Goal: Task Accomplishment & Management: Manage account settings

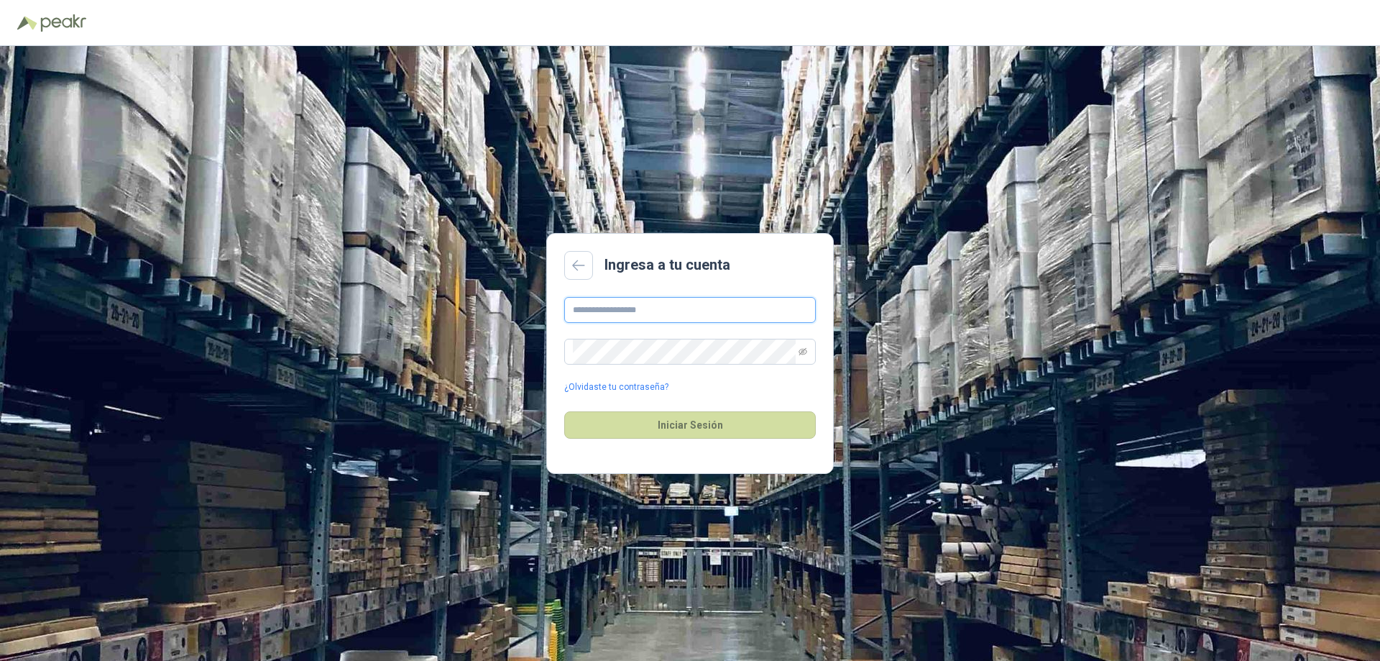
click at [605, 306] on input "text" at bounding box center [690, 310] width 252 height 26
type input "*"
type input "**********"
click at [712, 429] on button "Iniciar Sesión" at bounding box center [690, 424] width 252 height 27
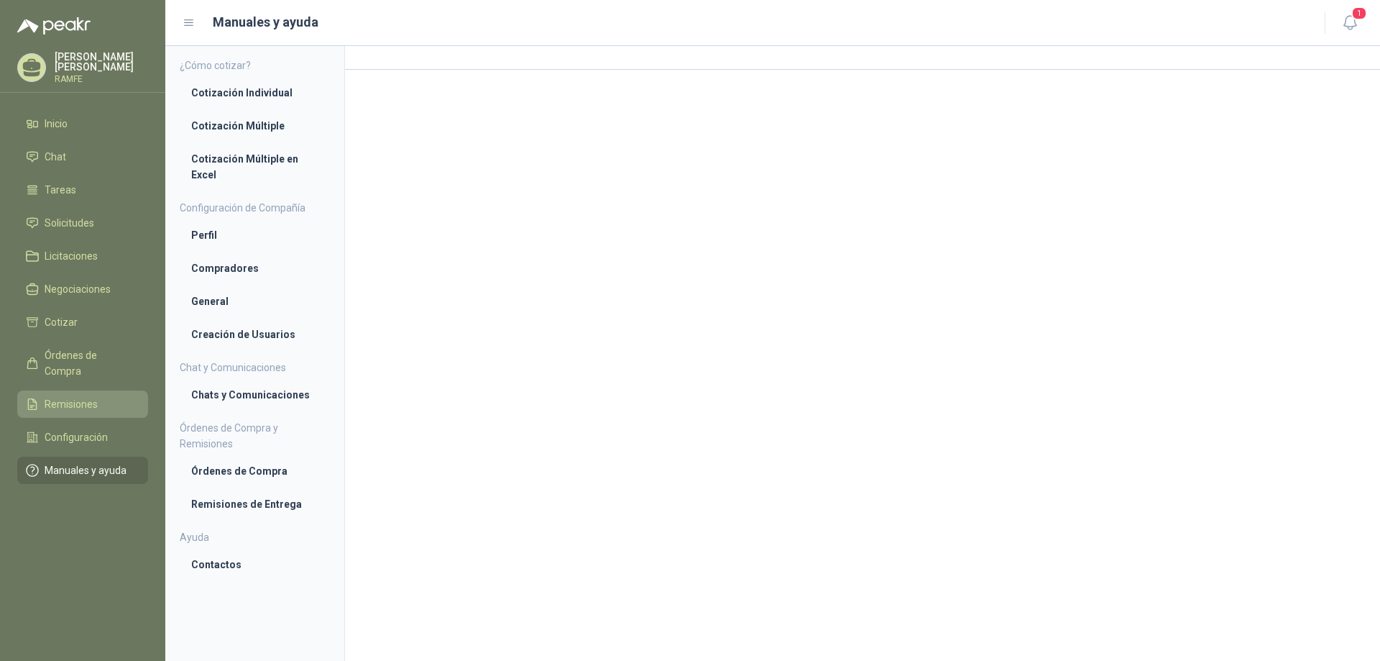
click at [86, 396] on span "Remisiones" at bounding box center [71, 404] width 53 height 16
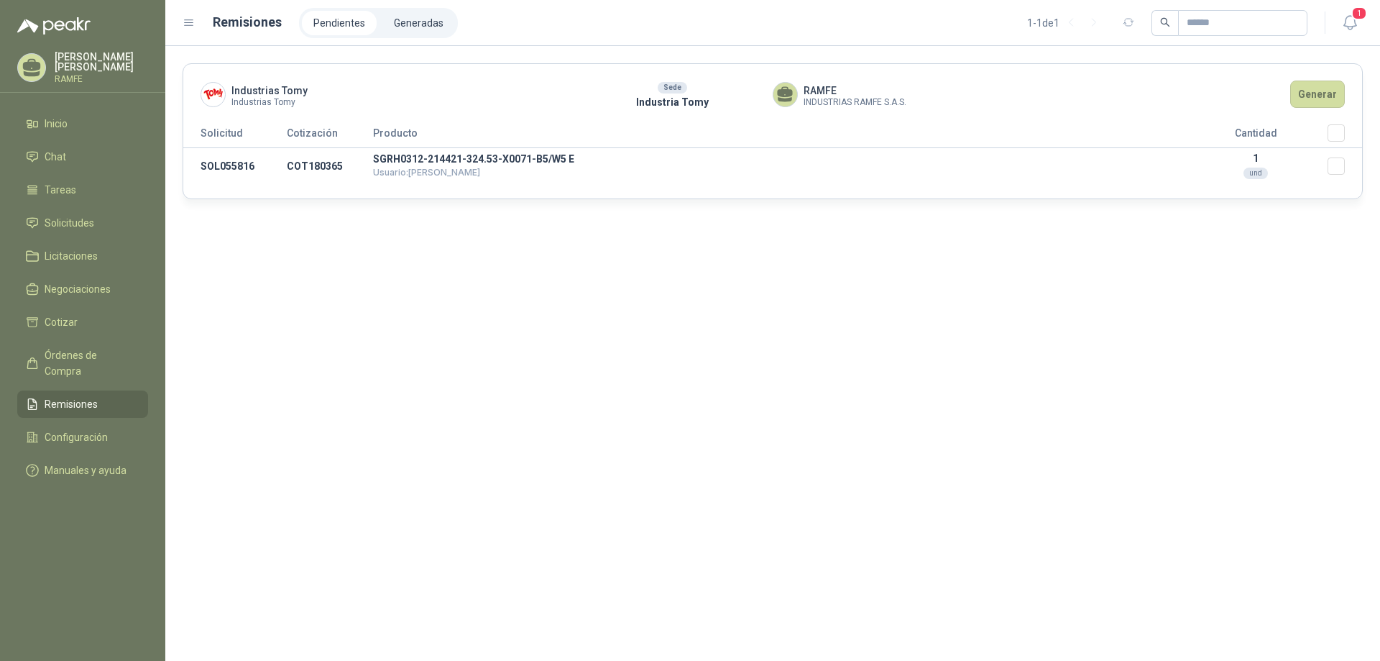
click at [189, 257] on div "Industrias Tomy Industrias Tomy Sede Industria Tomy RAMFE INDUSTRIAS RAMFE S.A.…" at bounding box center [772, 353] width 1215 height 615
click at [81, 60] on p "[PERSON_NAME]" at bounding box center [101, 62] width 93 height 20
click at [498, 311] on div "Industrias Tomy Industrias Tomy Sede Industria Tomy RAMFE INDUSTRIAS RAMFE S.A.…" at bounding box center [772, 353] width 1215 height 615
click at [326, 15] on li "Pendientes" at bounding box center [339, 23] width 75 height 24
click at [327, 28] on li "Pendientes" at bounding box center [339, 23] width 75 height 24
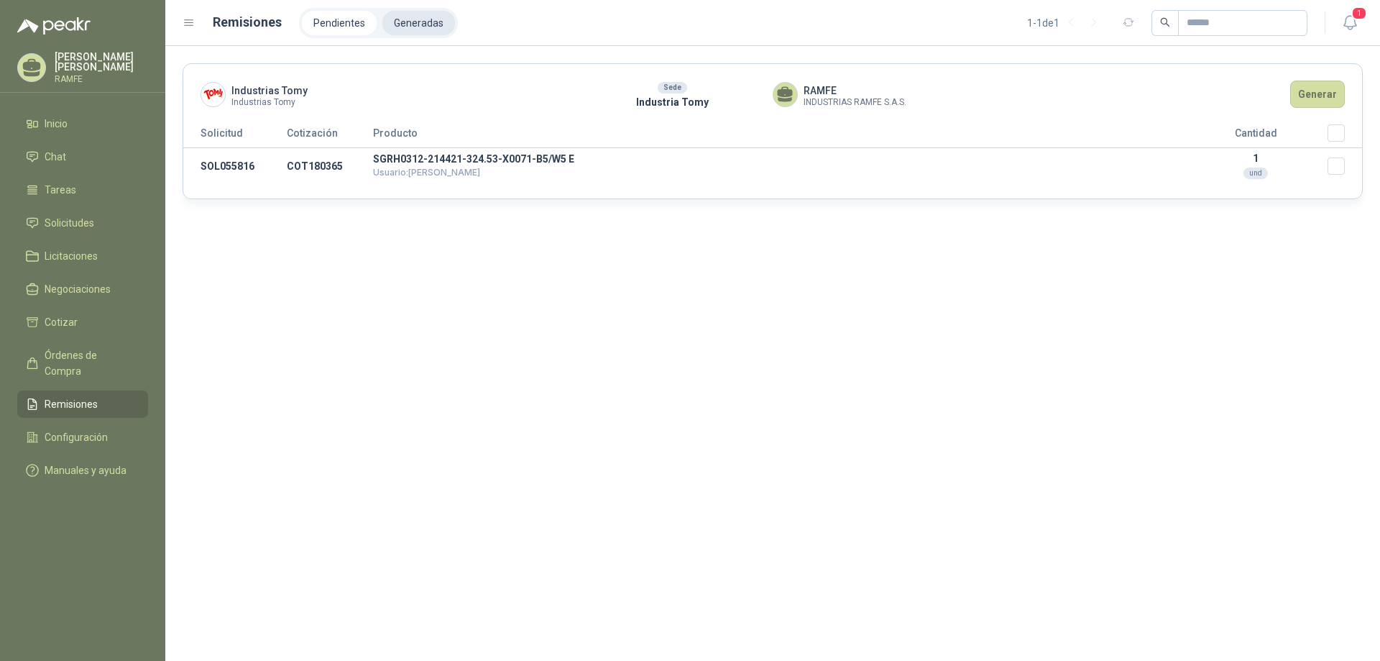
click at [415, 31] on li "Generadas" at bounding box center [418, 23] width 73 height 24
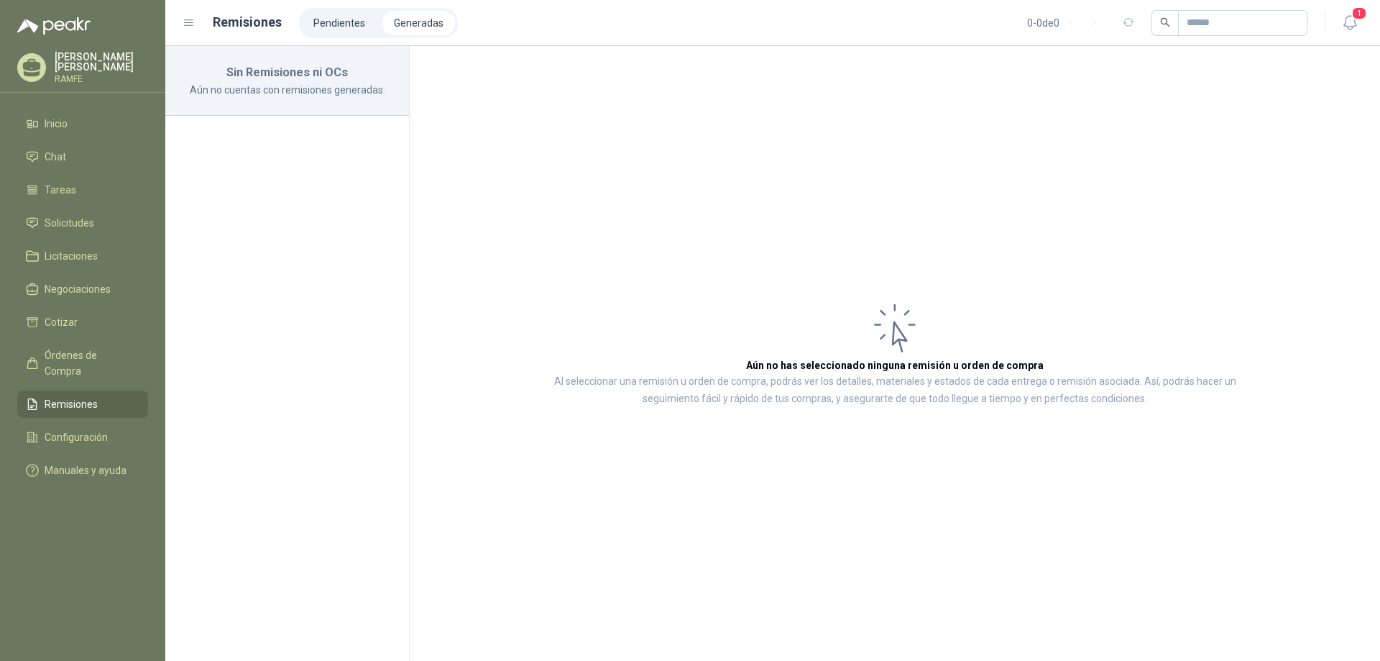
click at [248, 12] on h1 "Remisiones" at bounding box center [247, 22] width 69 height 20
click at [242, 29] on h1 "Remisiones" at bounding box center [247, 22] width 69 height 20
click at [181, 32] on header "Remisiones Pendientes Generadas 0 - 0 de 0 1" at bounding box center [772, 23] width 1215 height 46
click at [188, 29] on div "Remisiones Pendientes Generadas 0 - 0 de 0" at bounding box center [745, 23] width 1125 height 30
click at [89, 60] on p "[PERSON_NAME]" at bounding box center [101, 62] width 93 height 20
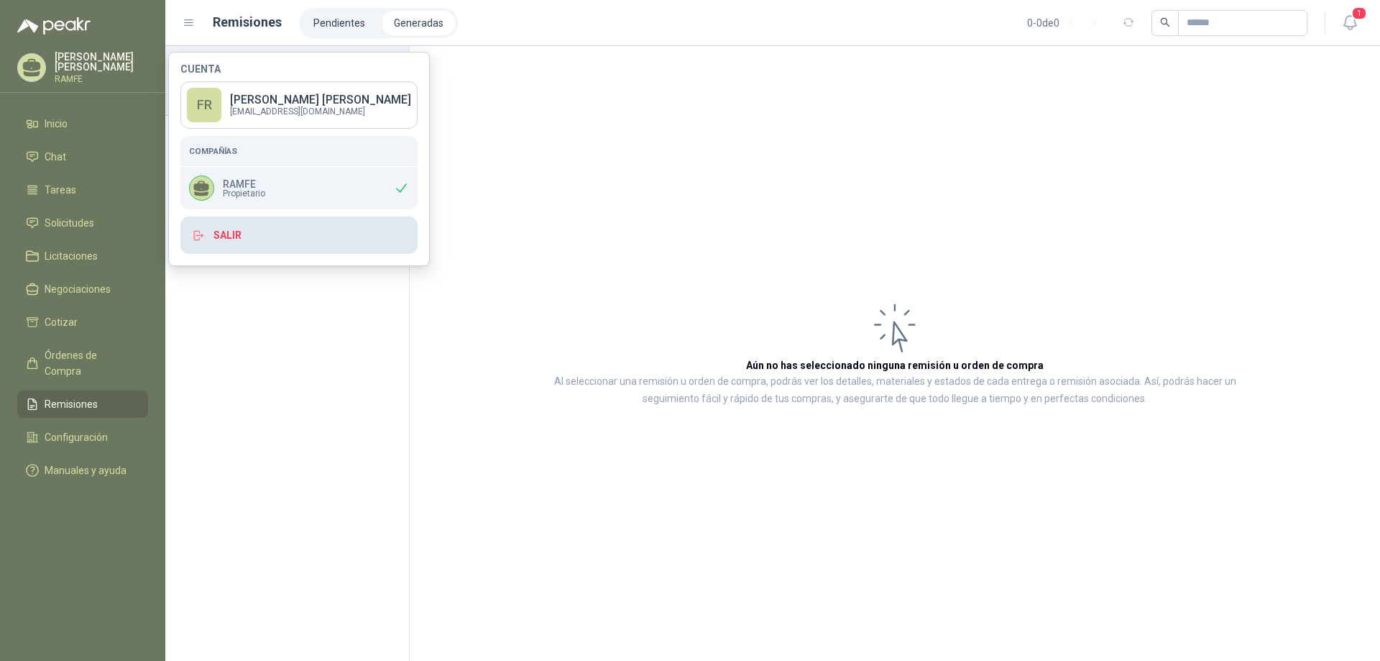
click at [234, 236] on button "Salir" at bounding box center [298, 234] width 237 height 37
